Goal: Information Seeking & Learning: Stay updated

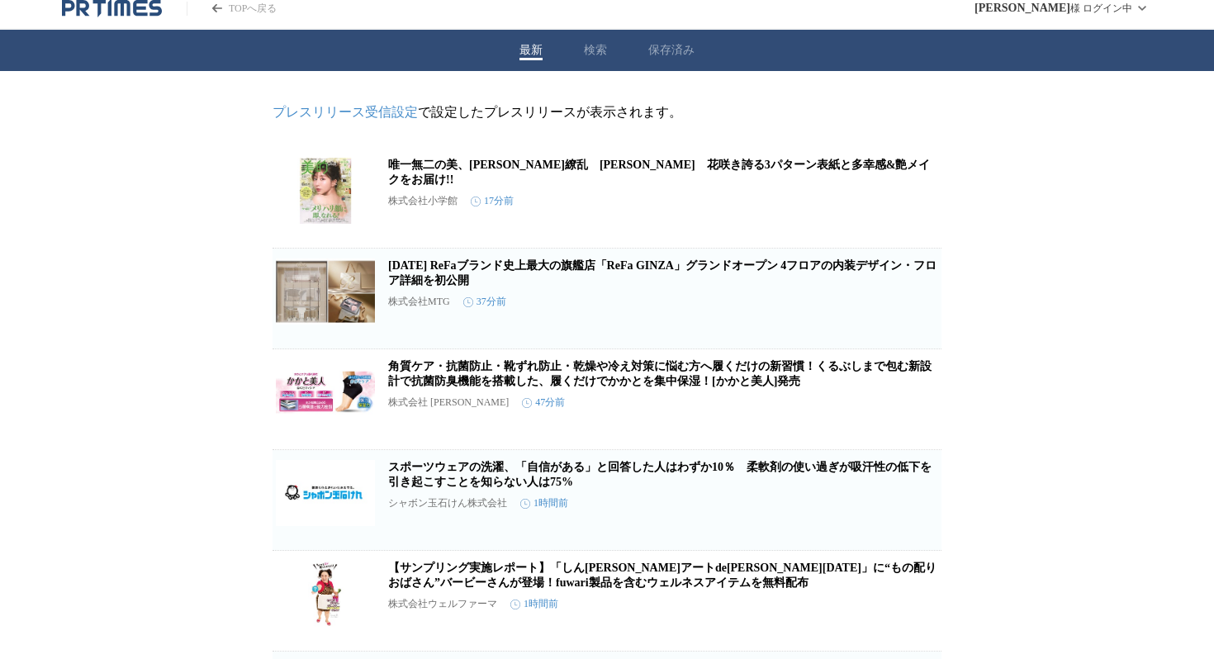
scroll to position [13, 0]
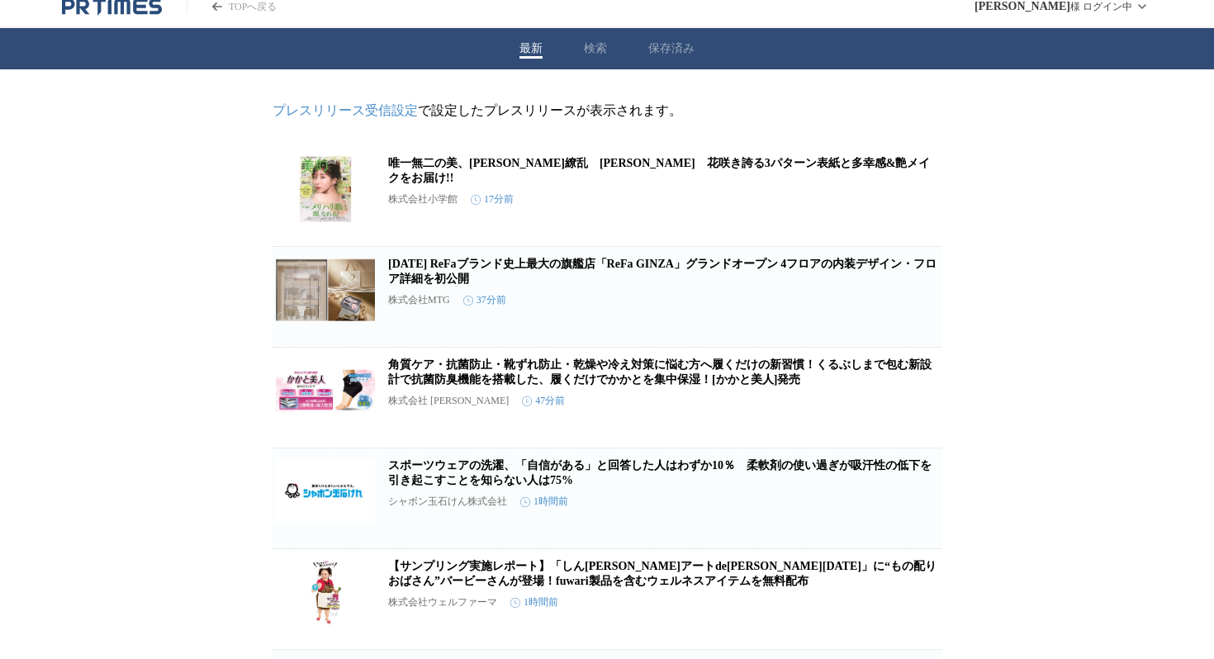
click at [583, 166] on link "唯一無二の美、[PERSON_NAME]繚乱　[PERSON_NAME]　花咲き誇る3パターン表紙と多幸感&艶メイクをお届け!!" at bounding box center [659, 170] width 542 height 27
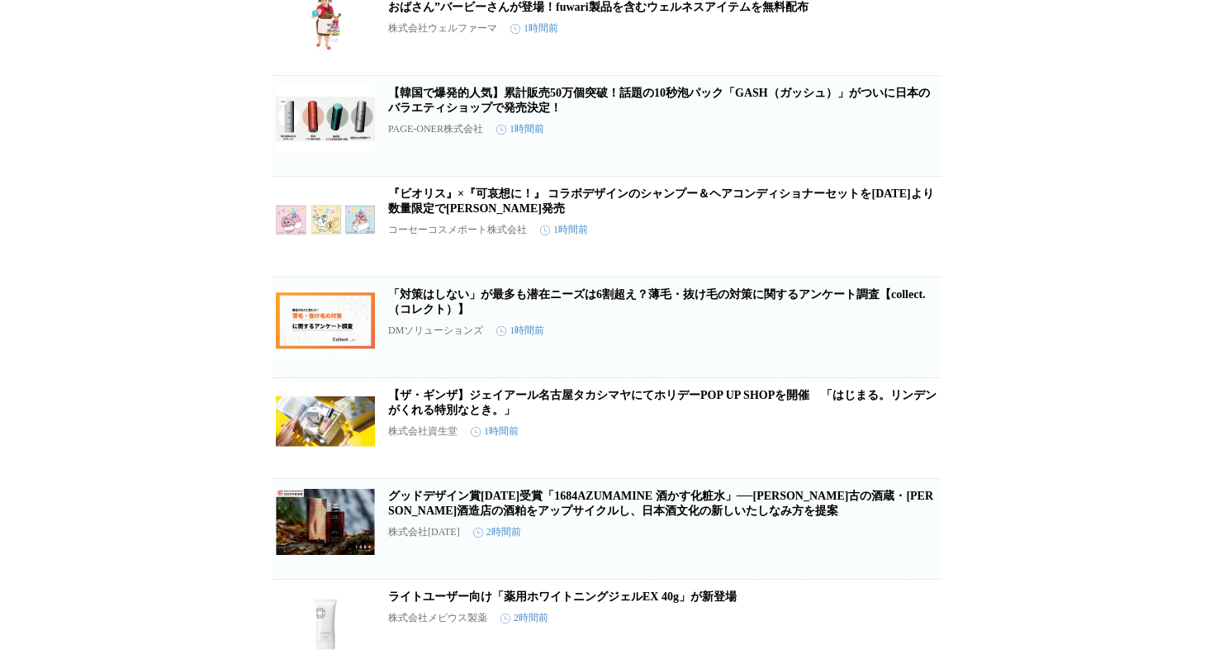
scroll to position [588, 0]
click at [581, 113] on link "【韓国で爆発的人気】累計販売50万個突破！話題の10秒泡パック「GASH（ガッシュ）」がついに日本のバラエティショップで発売決定！" at bounding box center [659, 99] width 542 height 27
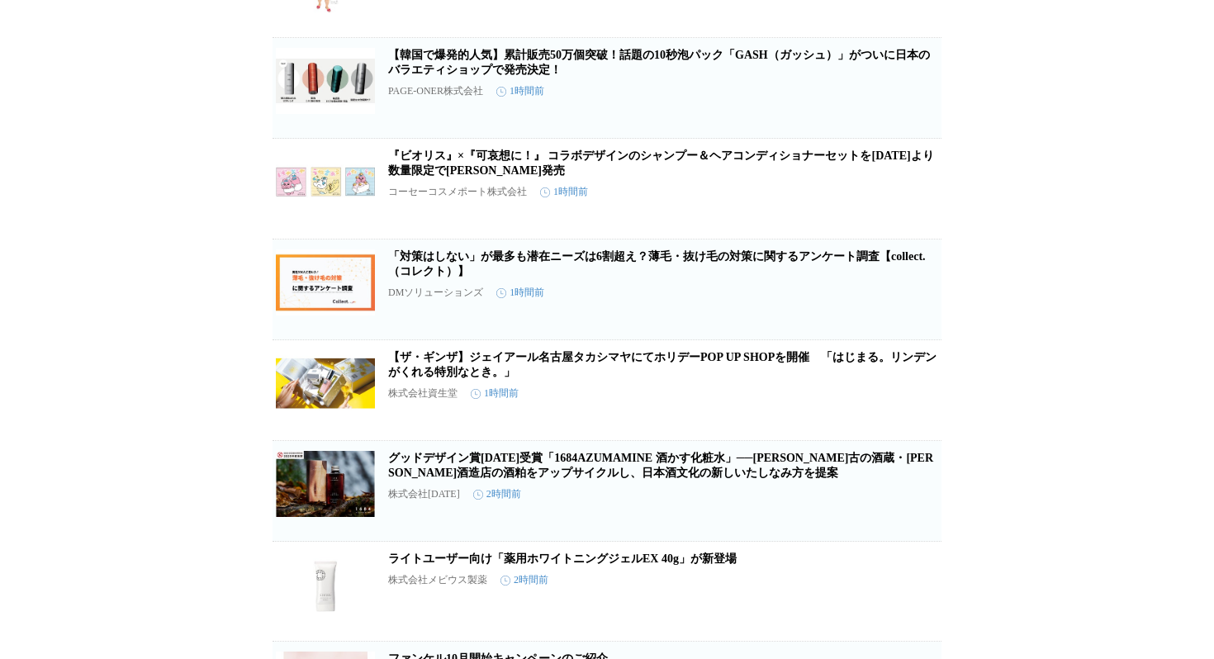
scroll to position [630, 0]
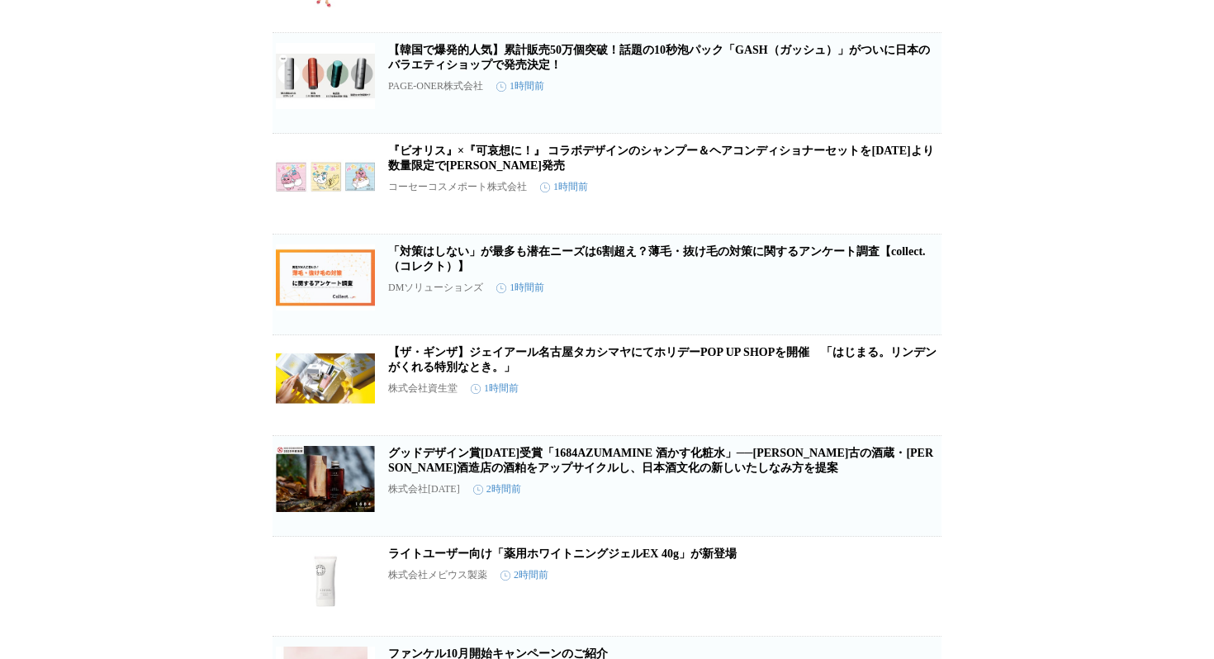
click at [605, 172] on link "『ビオリス』×『可哀想に！』 コラボデザインのシャンプー＆ヘアコンディショナーセットを[DATE]より数量限定で[PERSON_NAME]発売" at bounding box center [661, 158] width 546 height 27
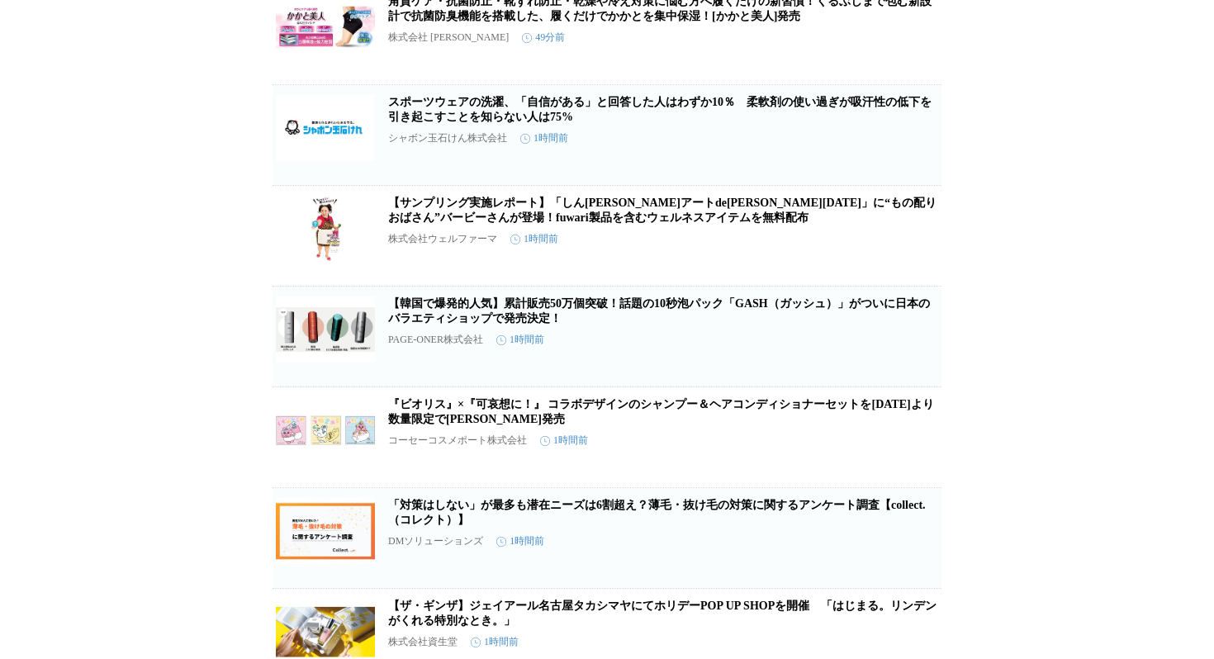
scroll to position [0, 0]
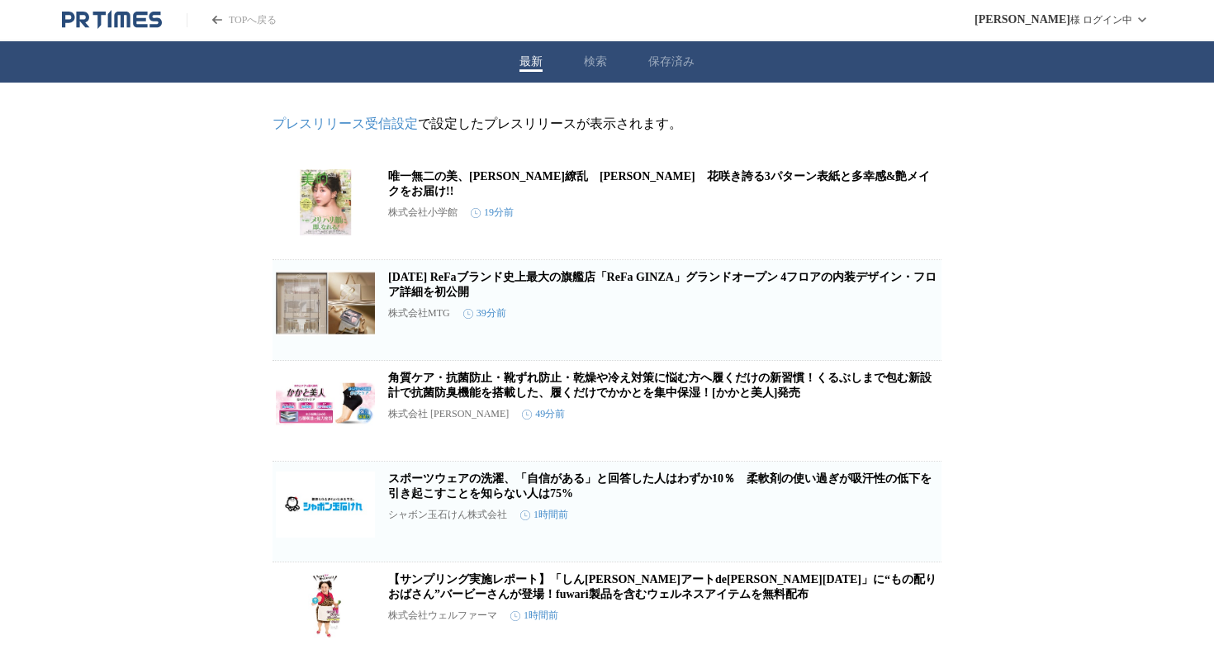
click at [619, 285] on link "[DATE] ReFaブランド史上最大の旗艦店「ReFa GINZA」グランドオープン​ 4フロアの内装デザイン・フロア詳細を初公開​" at bounding box center [662, 284] width 548 height 27
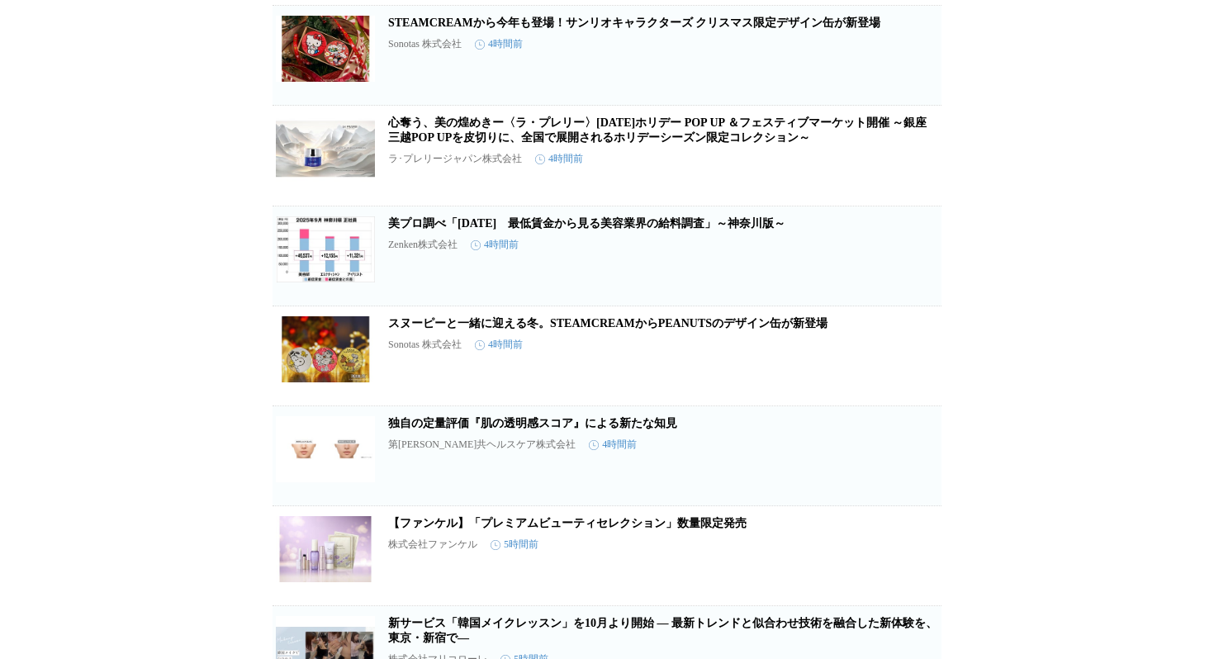
scroll to position [2270, 0]
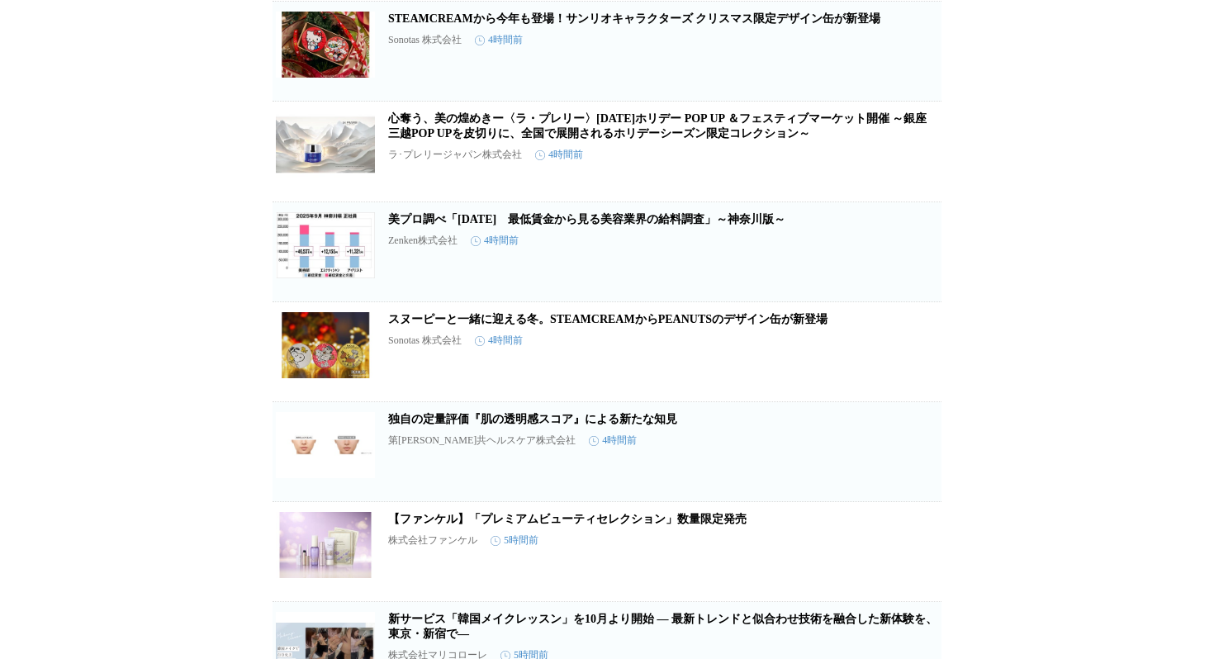
click at [615, 25] on link "STEAMCREAMから今年も登場！サンリオキャラクターズ クリスマス限定デザイン缶が新登場" at bounding box center [634, 18] width 492 height 12
click at [611, 25] on link "STEAMCREAMから今年も登場！サンリオキャラクターズ クリスマス限定デザイン缶が新登場" at bounding box center [634, 18] width 492 height 12
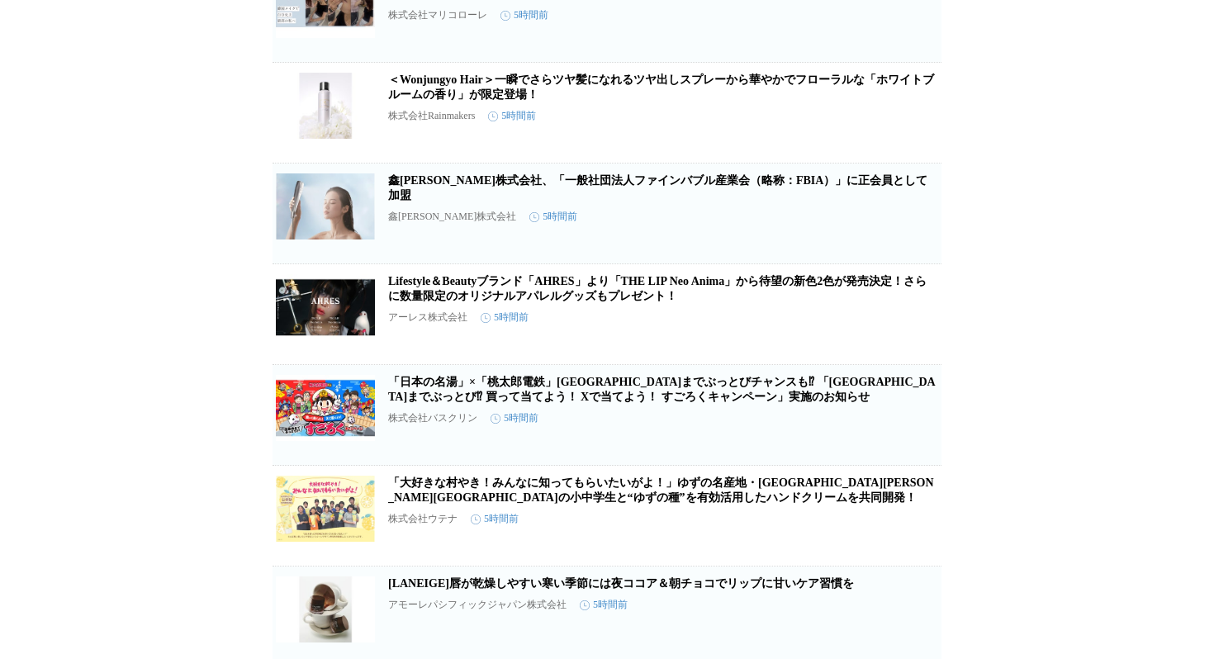
scroll to position [2916, 0]
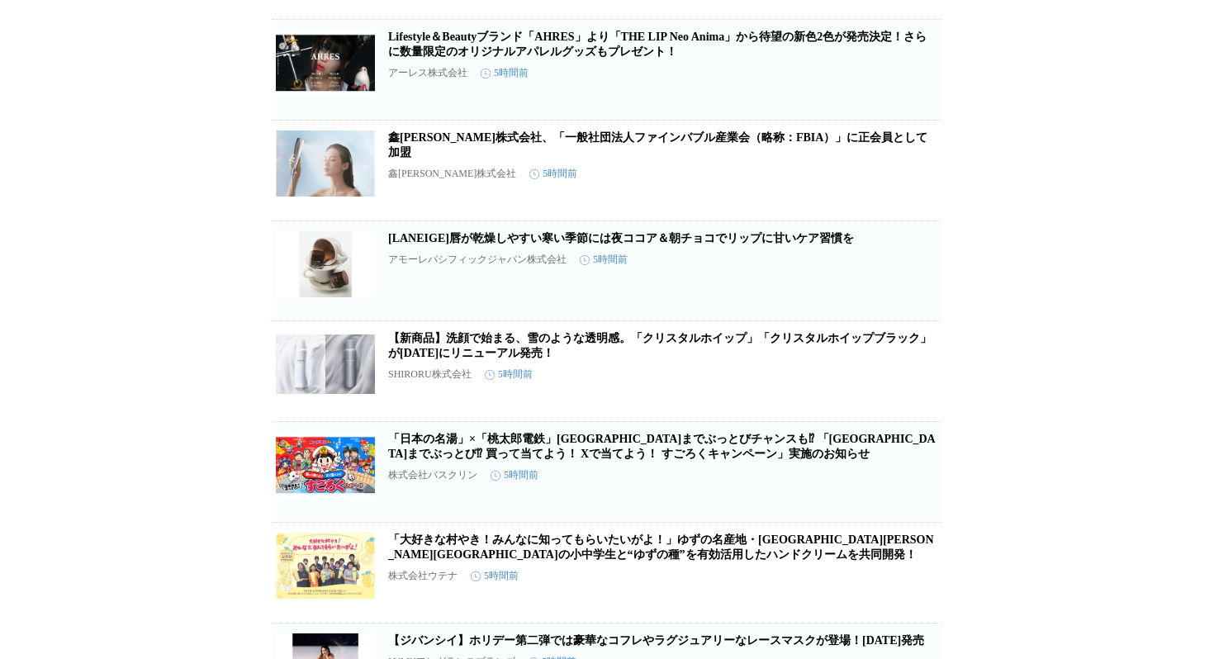
scroll to position [3064, 0]
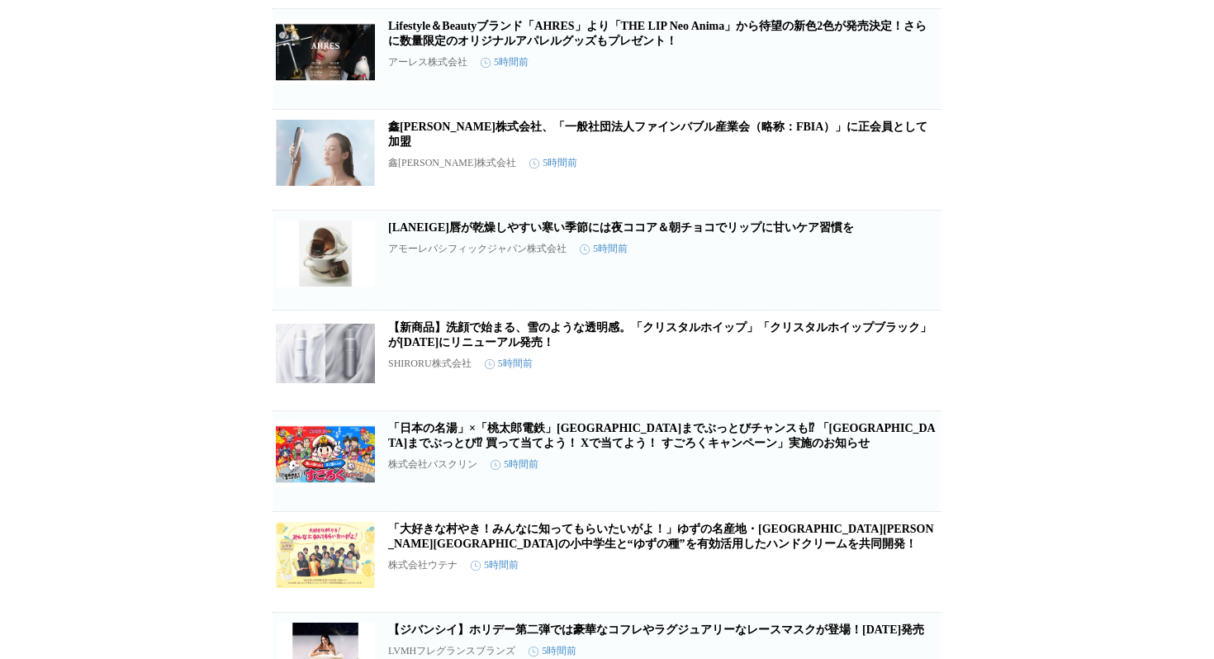
click at [648, 47] on link "Lifestyle＆Beautyブランド「AHRES」より「THE LIP Neo Anima」から待望の新色2色が発売決定！さらに数量限定のオリジナルアパレ…" at bounding box center [657, 33] width 539 height 27
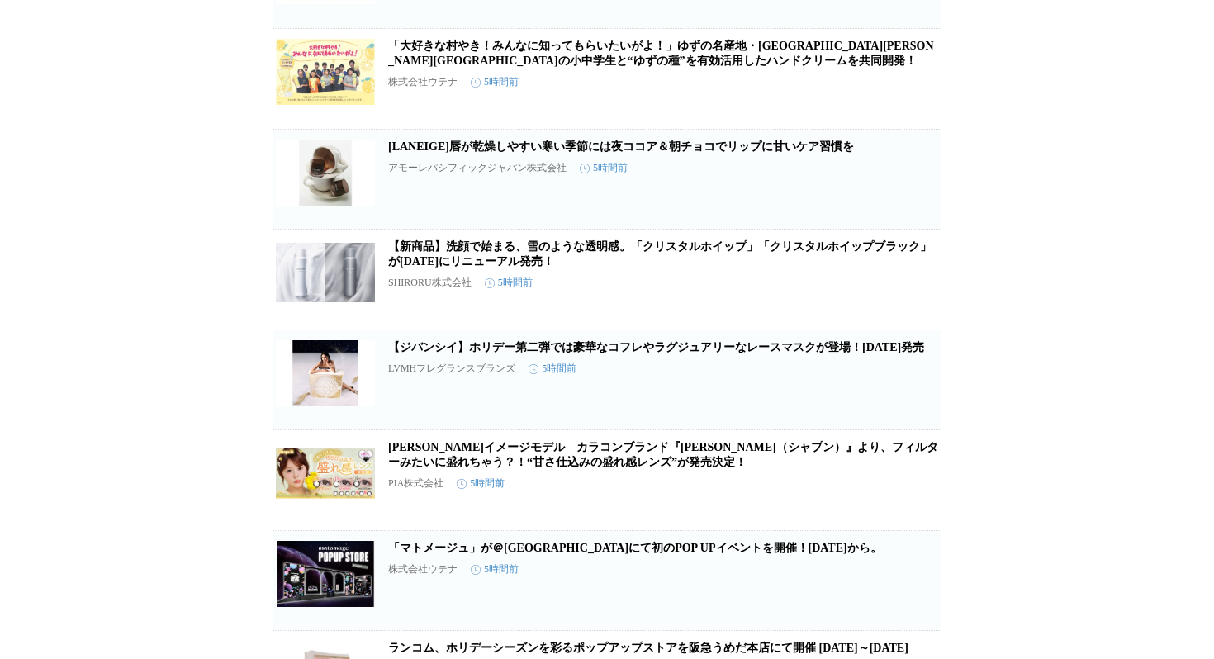
scroll to position [3349, 0]
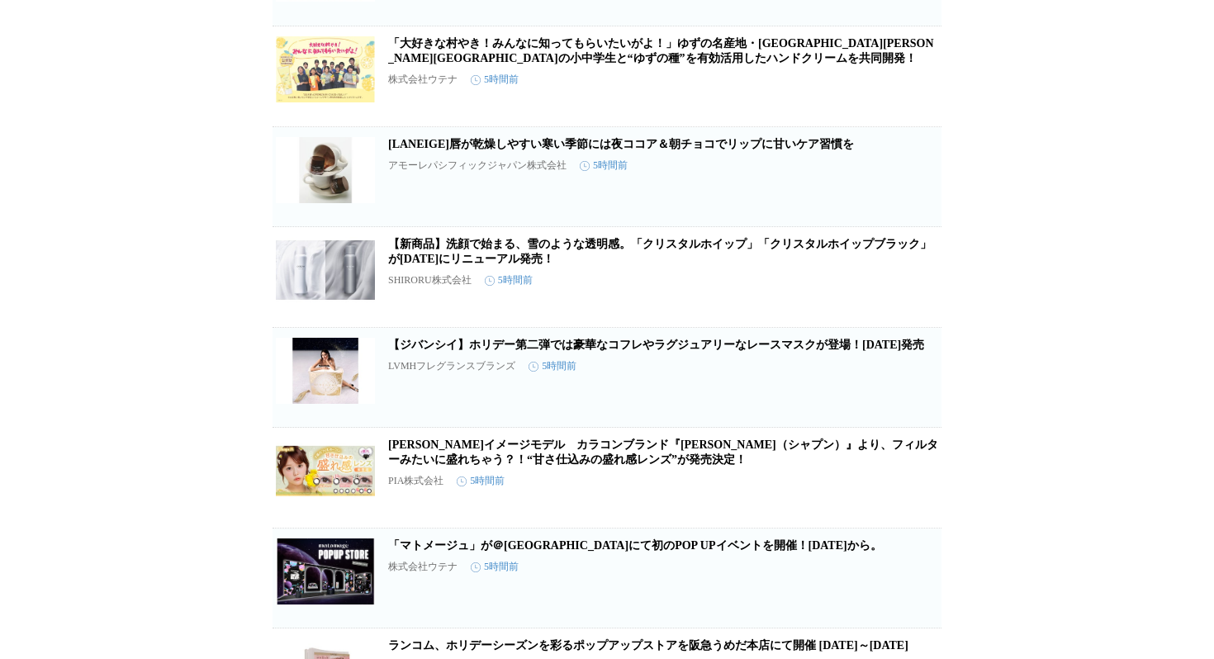
click at [633, 152] on h2 "[LANEIGE]唇が乾燥しやすい寒い季節には夜ココア＆朝チョコでリップに甘いケア習慣を" at bounding box center [663, 144] width 550 height 15
click at [635, 150] on link "[LANEIGE]唇が乾燥しやすい寒い季節には夜ココア＆朝チョコでリップに甘いケア習慣を" at bounding box center [621, 144] width 466 height 12
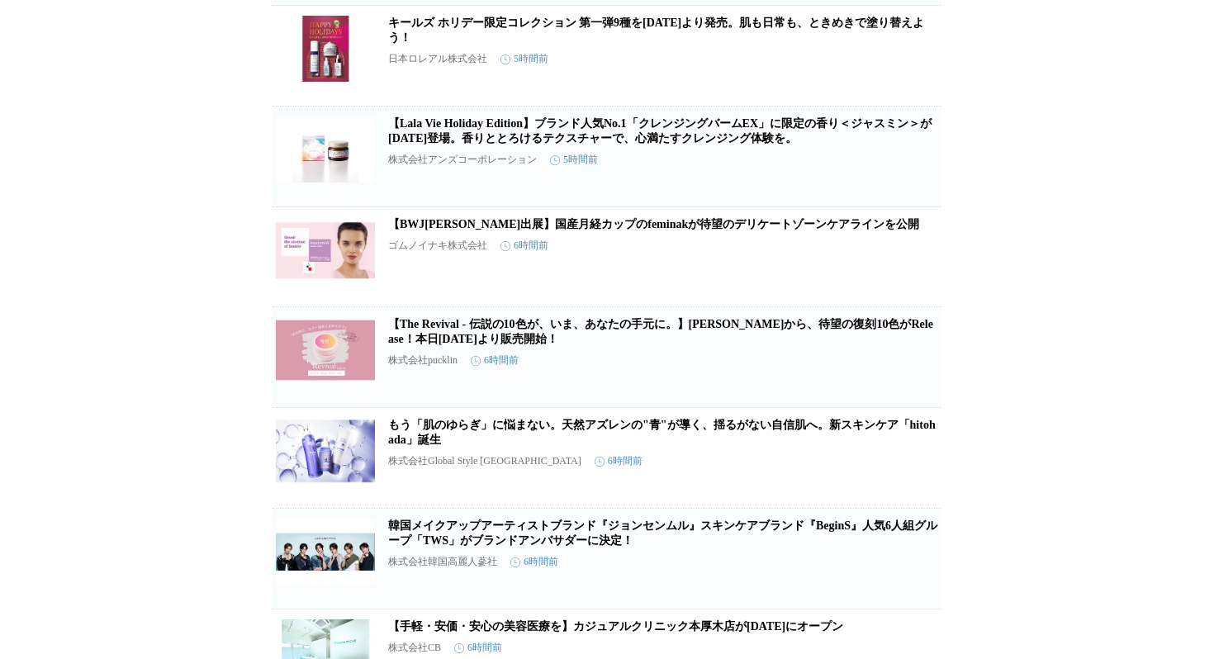
scroll to position [4374, 0]
